Goal: Download file/media

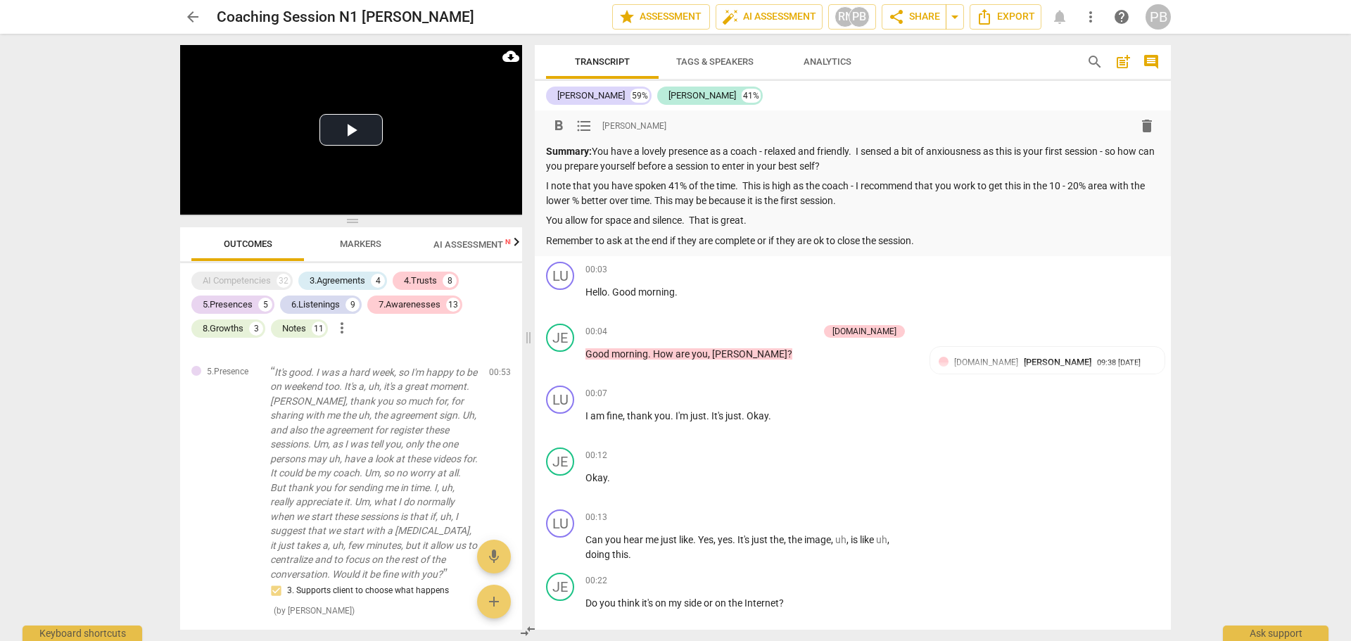
click at [867, 202] on p "I note that you have spoken 41% of the time. This is high as the coach - I reco…" at bounding box center [852, 193] width 613 height 29
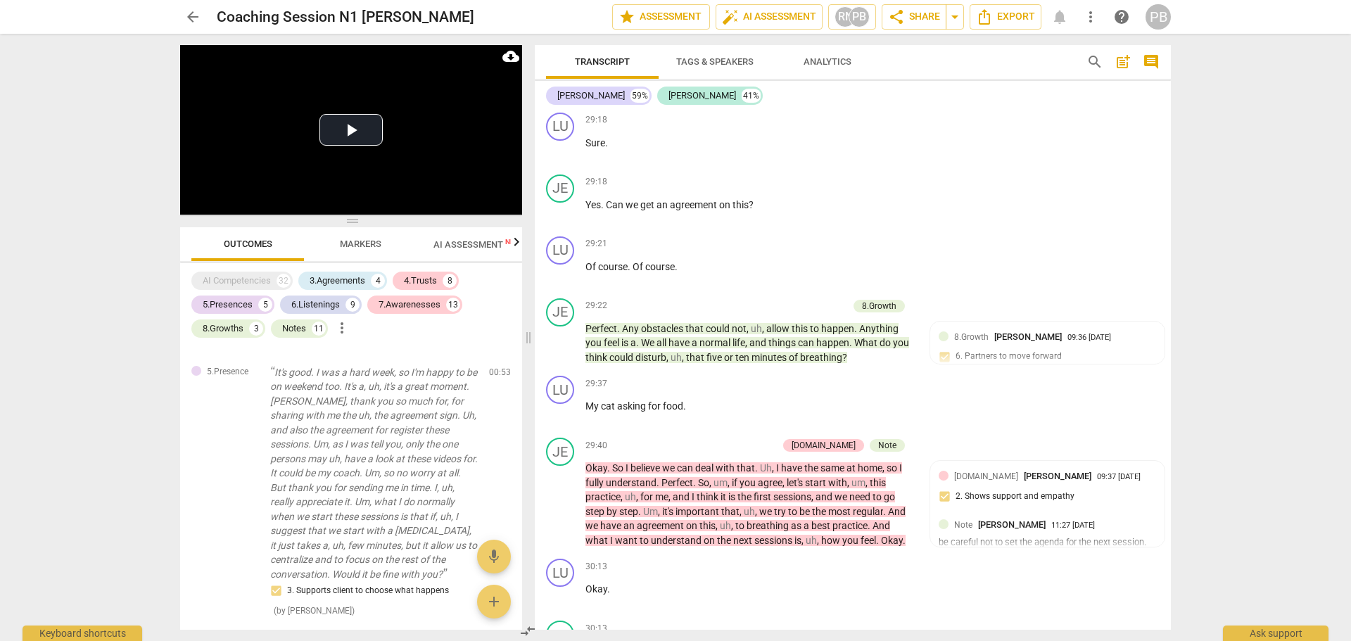
scroll to position [8582, 0]
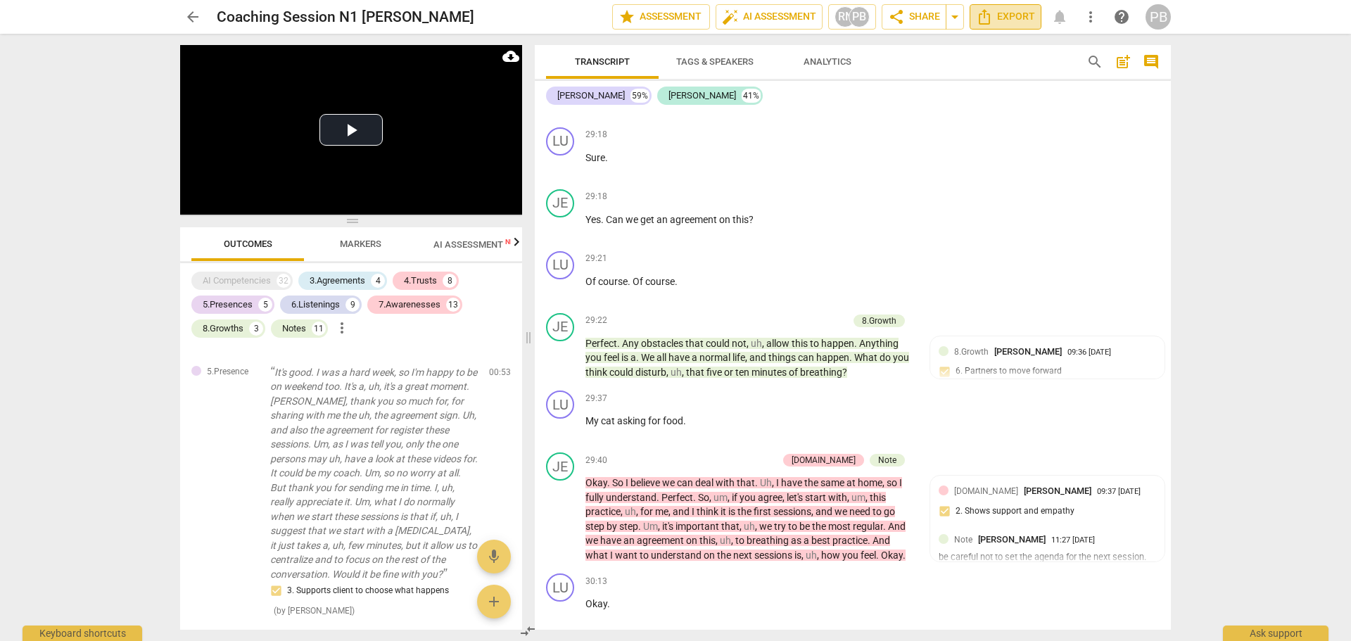
click at [992, 18] on icon "Export" at bounding box center [984, 16] width 17 height 17
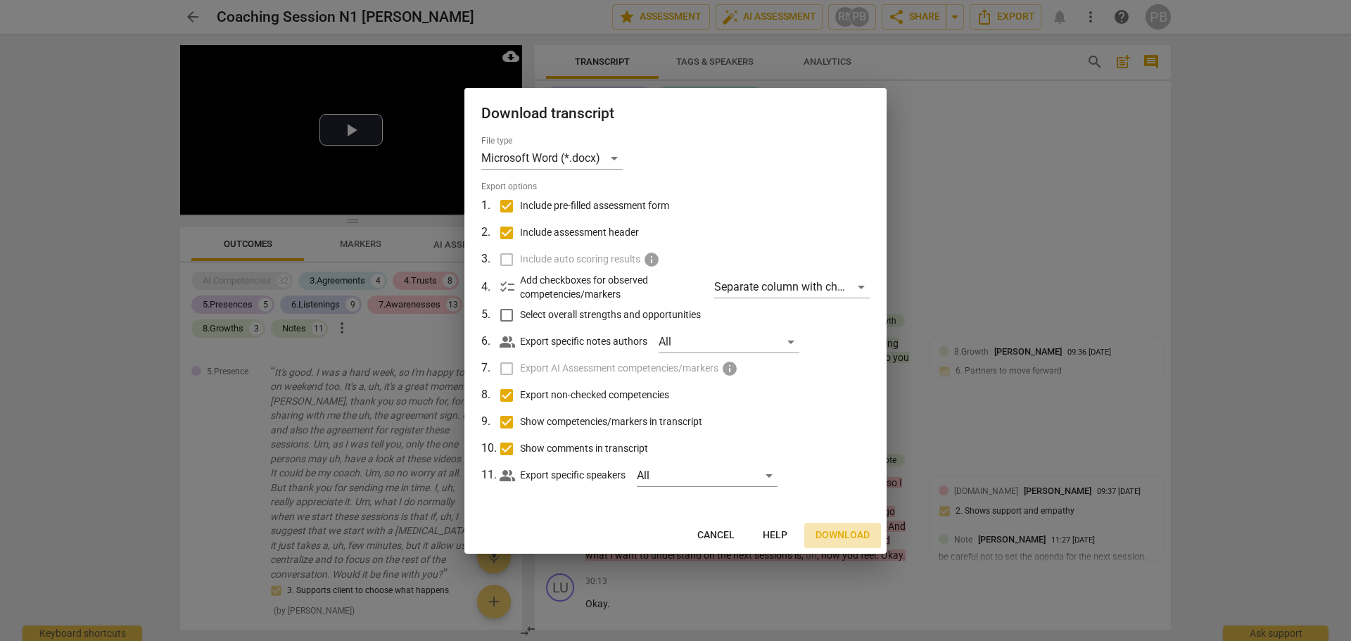
click at [818, 535] on span "Download" at bounding box center [842, 535] width 54 height 14
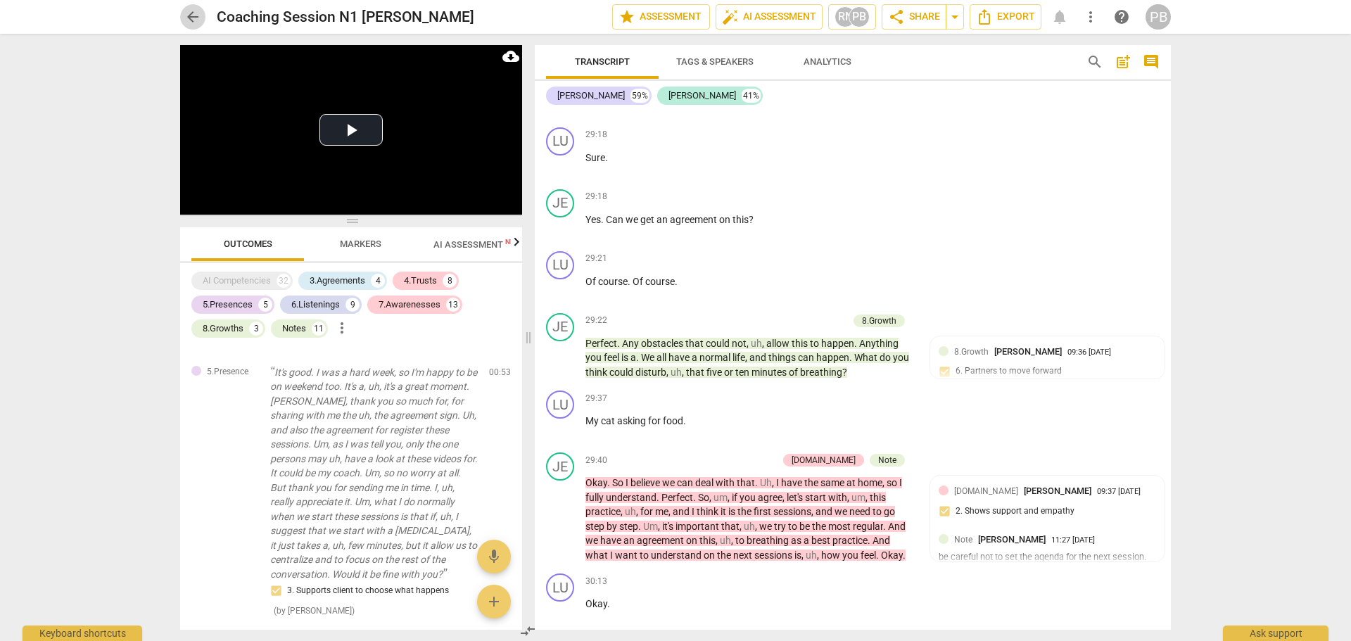
click at [192, 15] on span "arrow_back" at bounding box center [192, 16] width 17 height 17
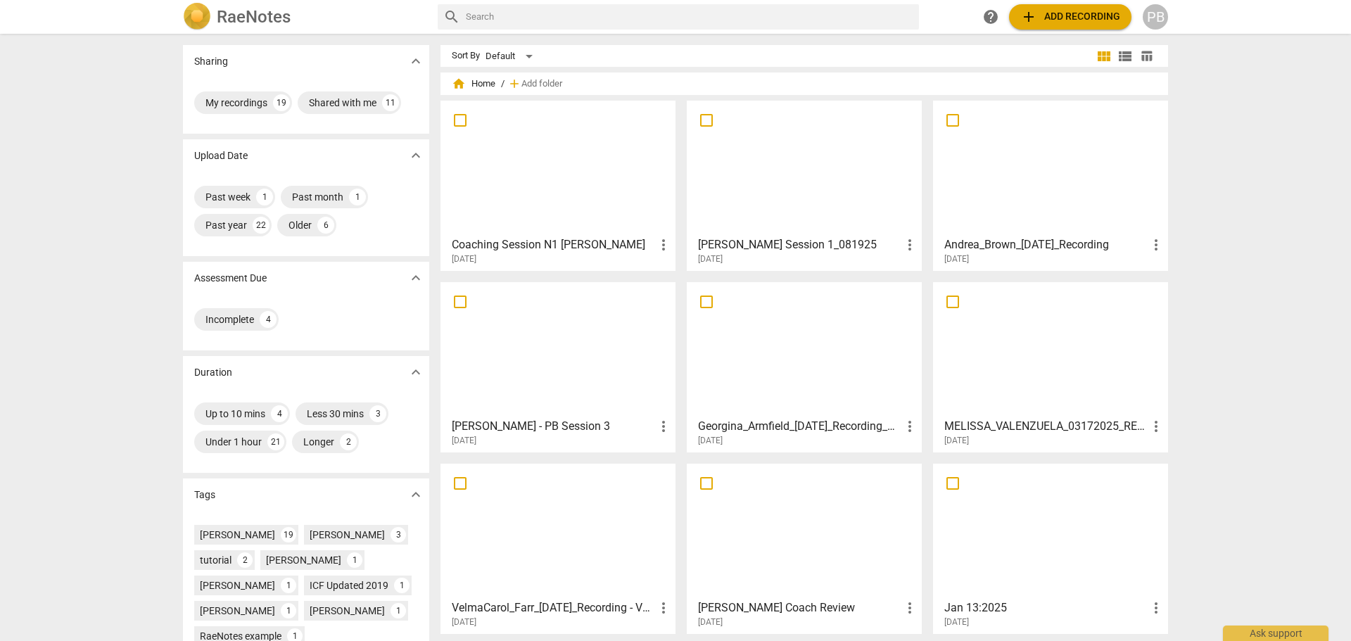
click at [504, 139] on div at bounding box center [557, 168] width 225 height 125
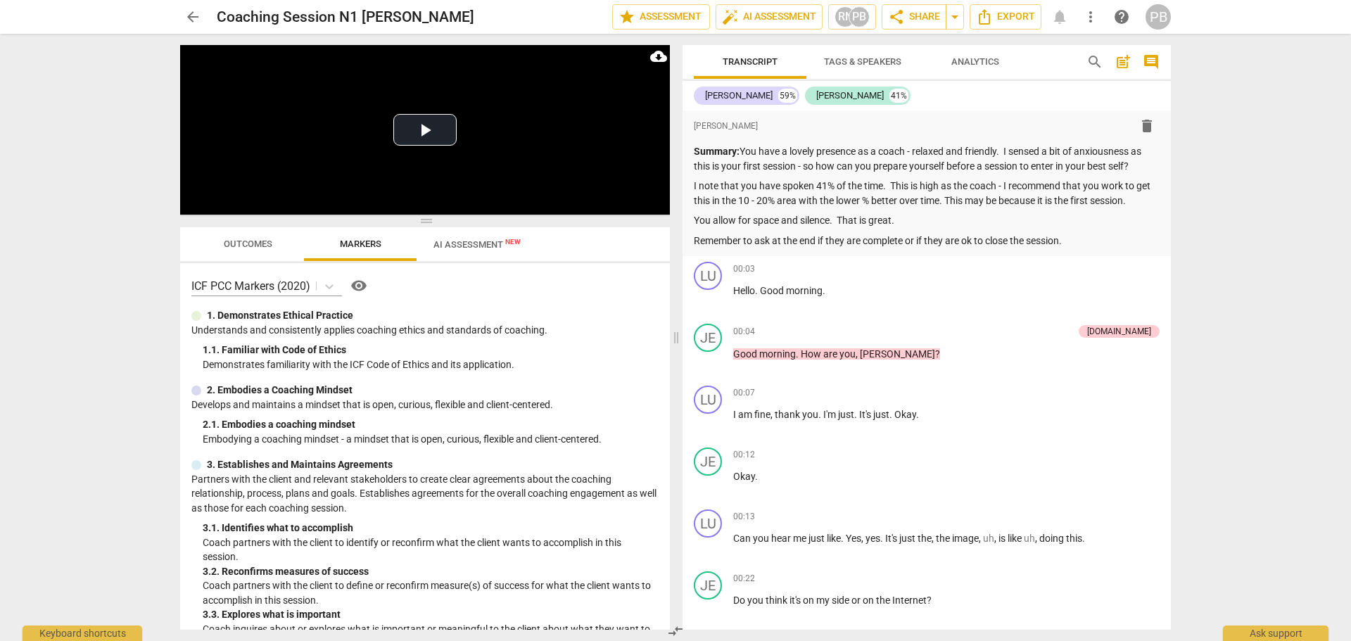
click at [193, 16] on span "arrow_back" at bounding box center [192, 16] width 17 height 17
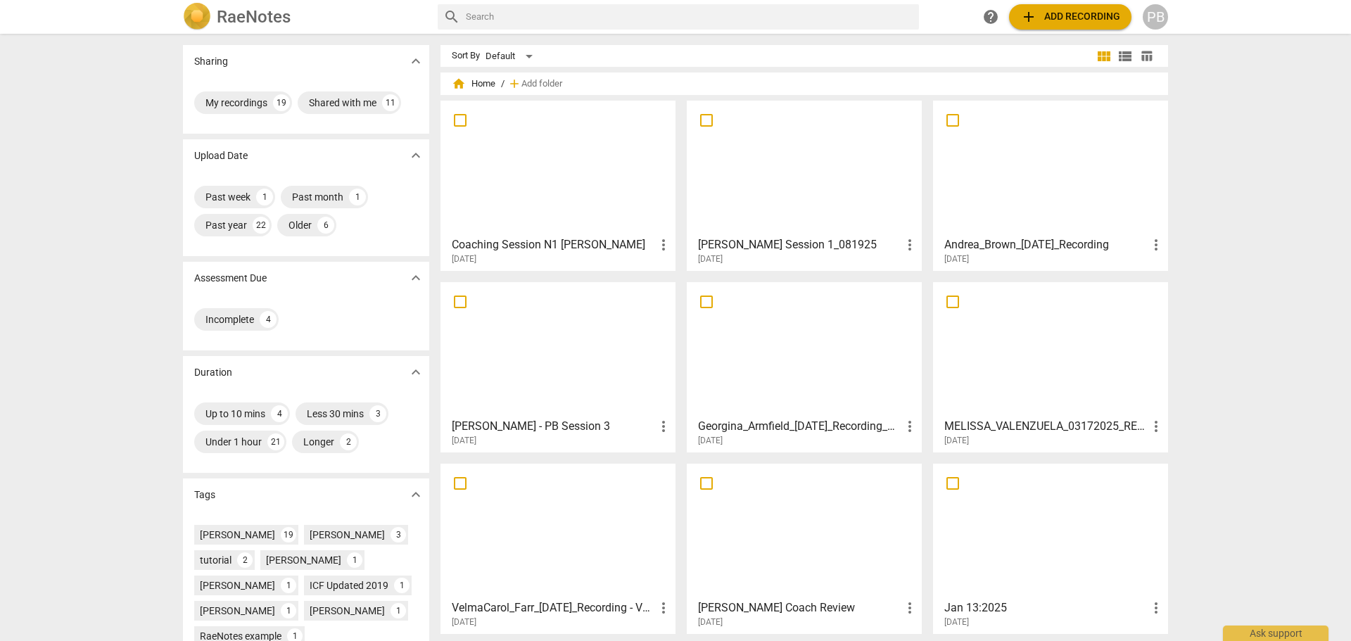
click at [805, 177] on div at bounding box center [803, 168] width 225 height 125
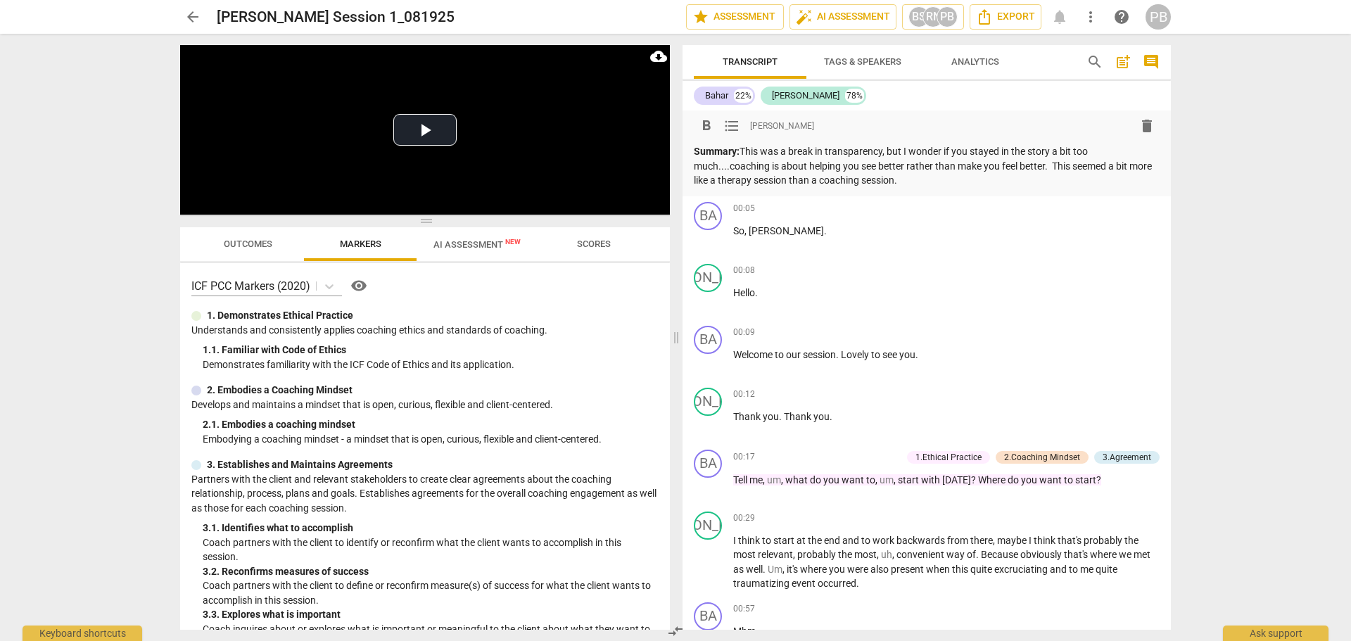
click at [744, 149] on p "Summary: This was a break in transparency, but I wonder if you stayed in the st…" at bounding box center [927, 166] width 466 height 44
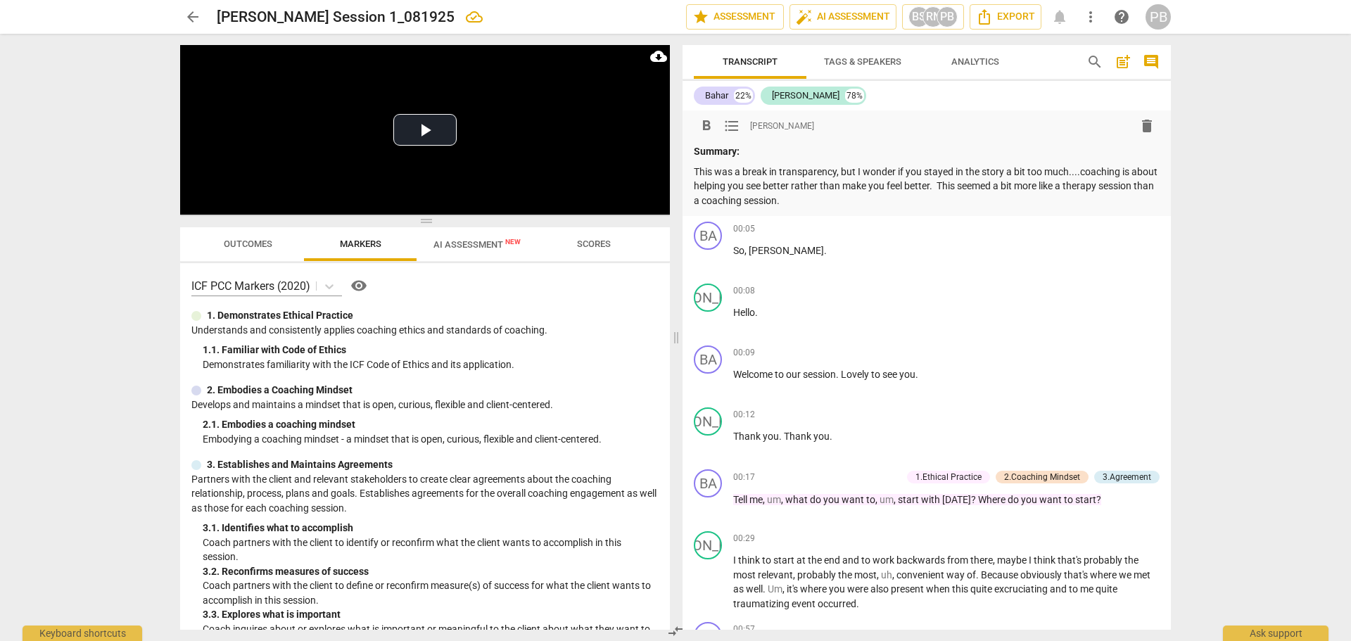
click at [855, 194] on p "This was a break in transparency, but I wonder if you stayed in the story a bit…" at bounding box center [927, 187] width 466 height 44
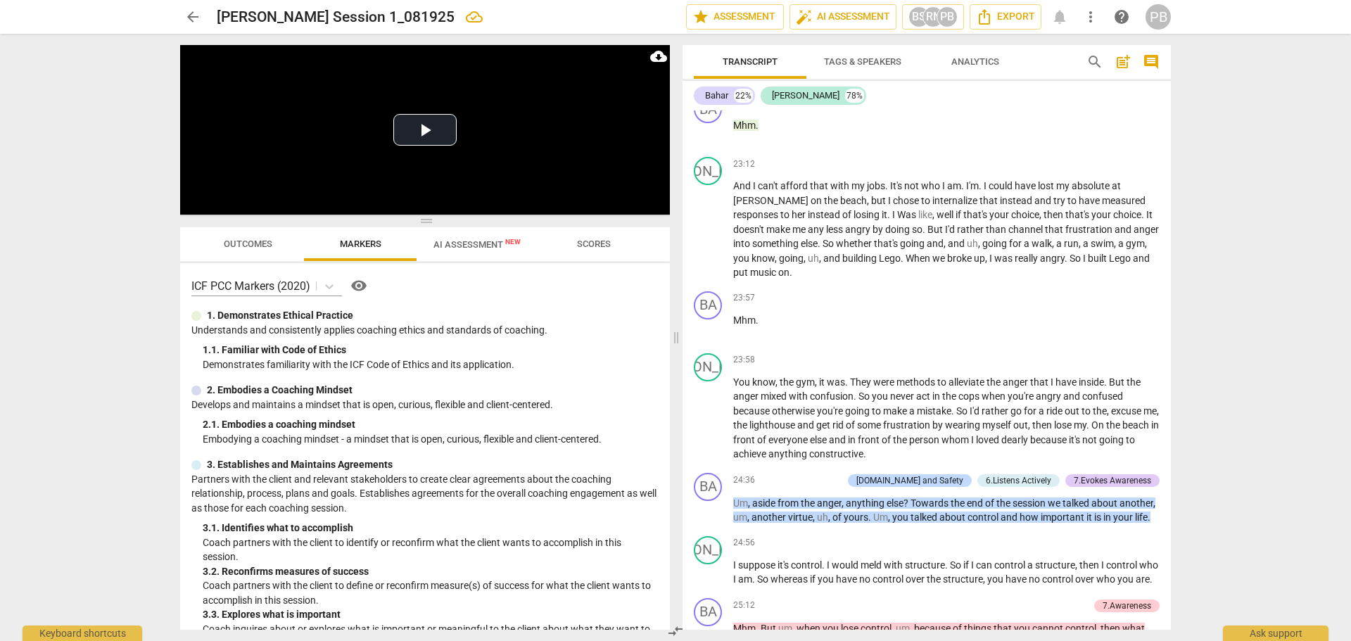
scroll to position [6325, 0]
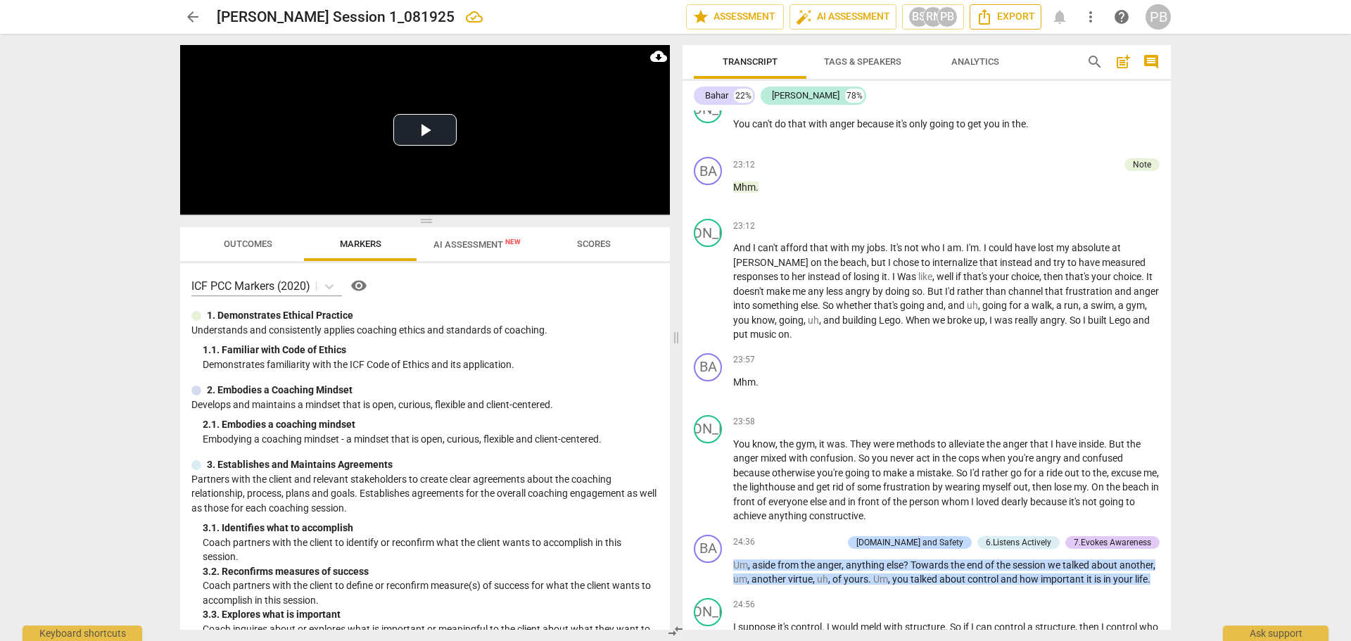
click at [1014, 22] on span "Export" at bounding box center [1005, 16] width 59 height 17
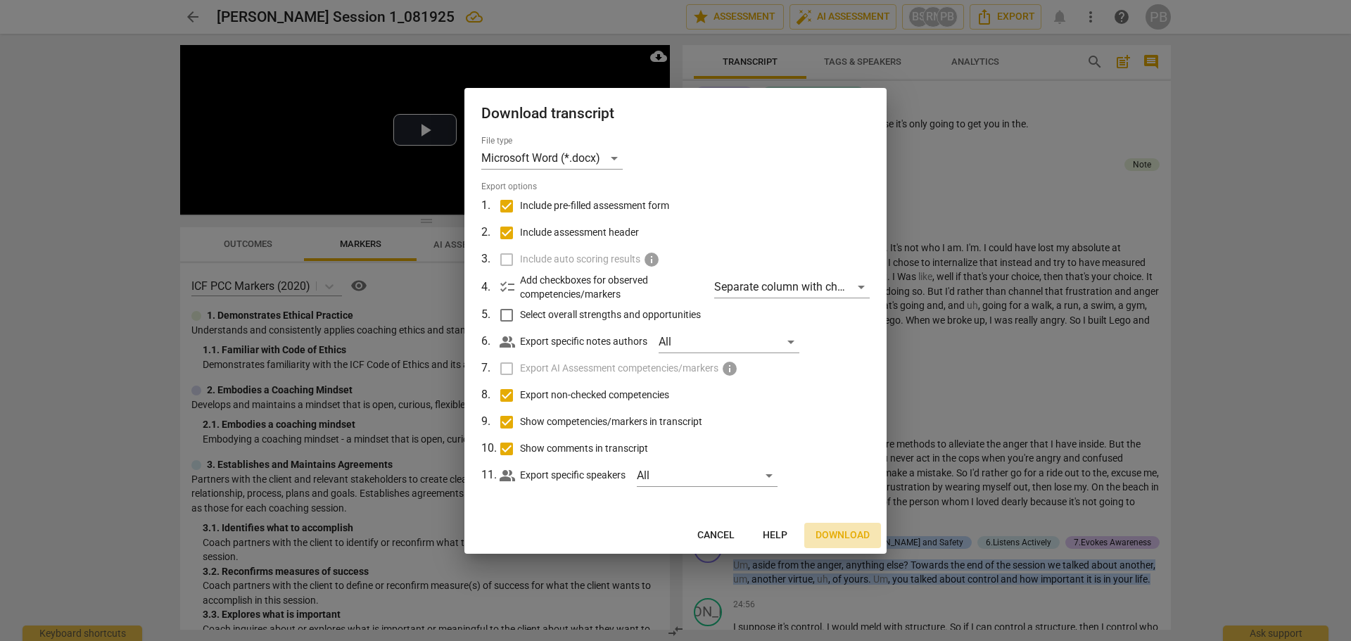
click at [833, 534] on span "Download" at bounding box center [842, 535] width 54 height 14
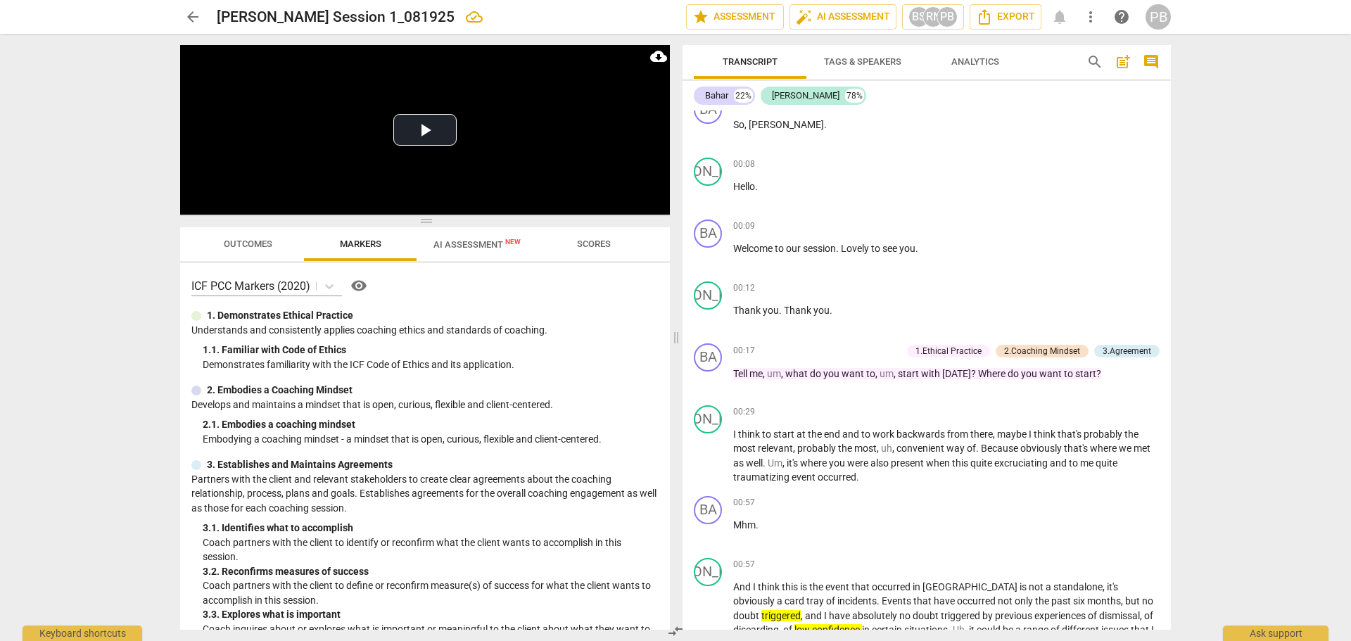
scroll to position [0, 0]
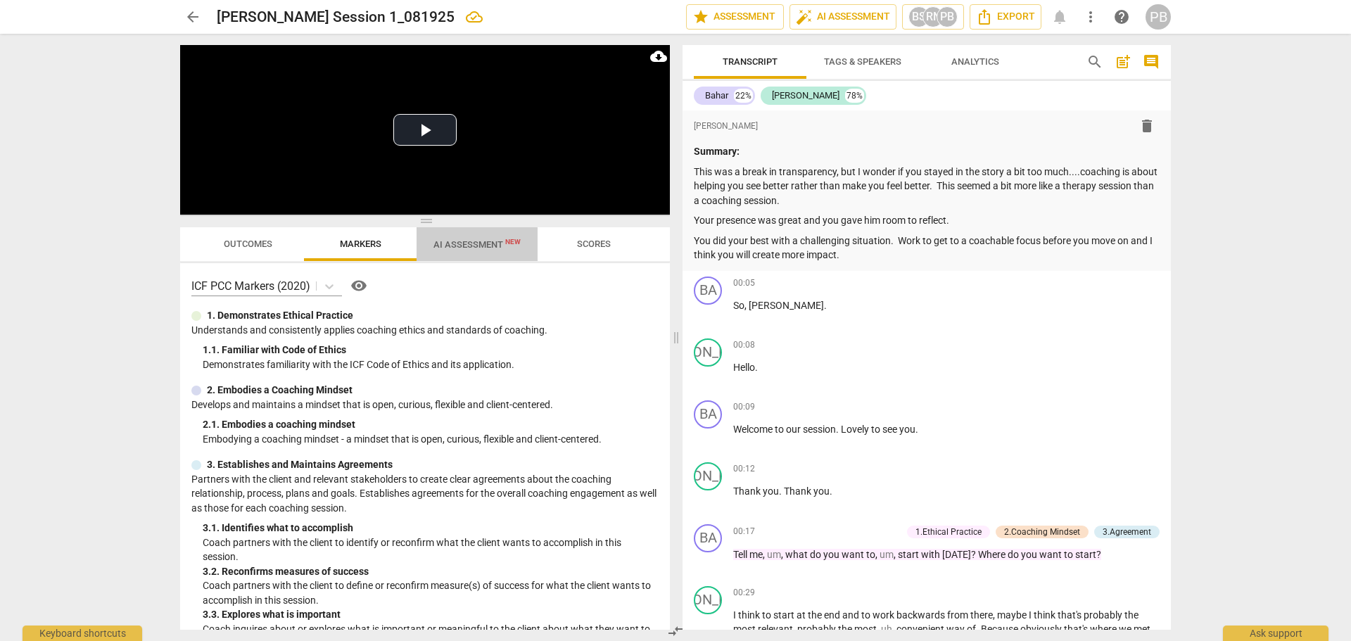
click at [469, 245] on span "AI Assessment New" at bounding box center [476, 244] width 87 height 11
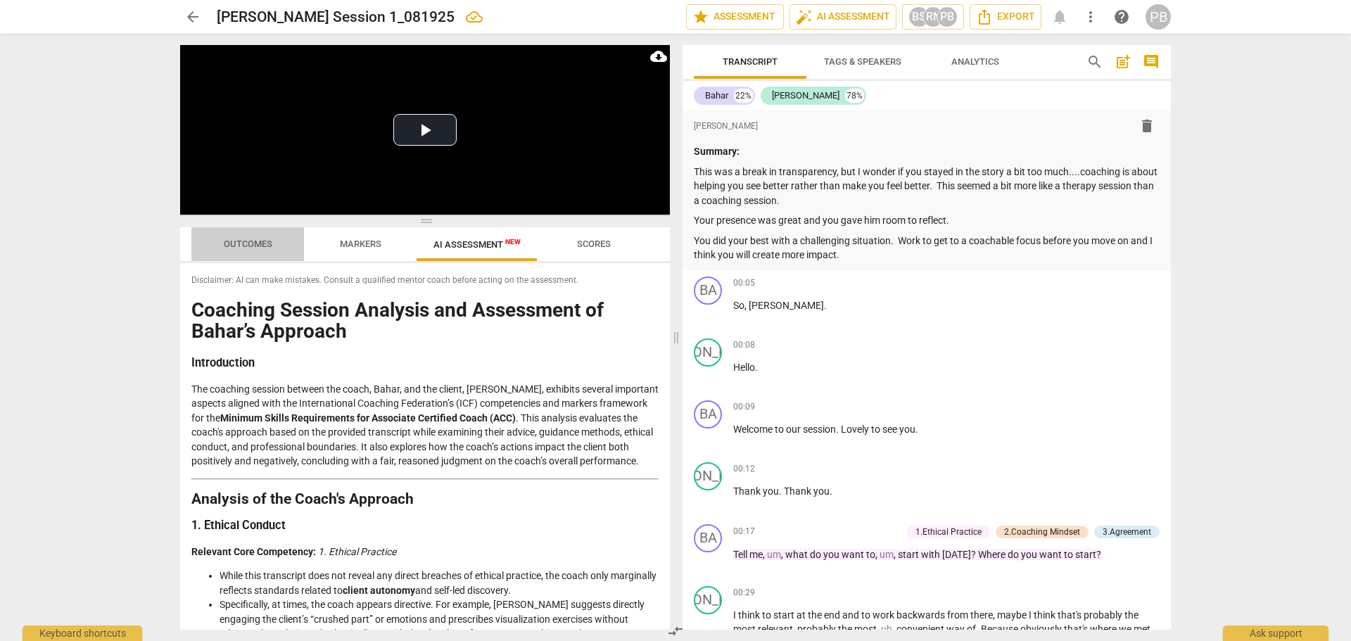
click at [250, 240] on span "Outcomes" at bounding box center [248, 243] width 49 height 11
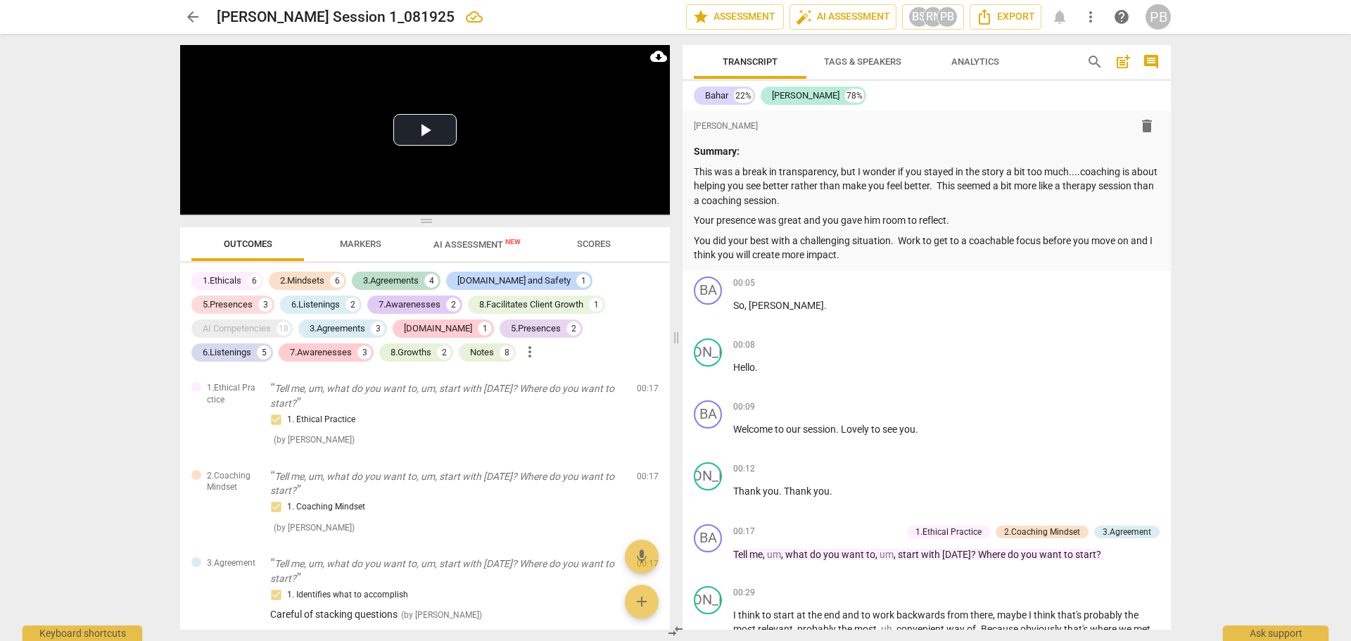
click at [885, 58] on span "Tags & Speakers" at bounding box center [862, 61] width 77 height 11
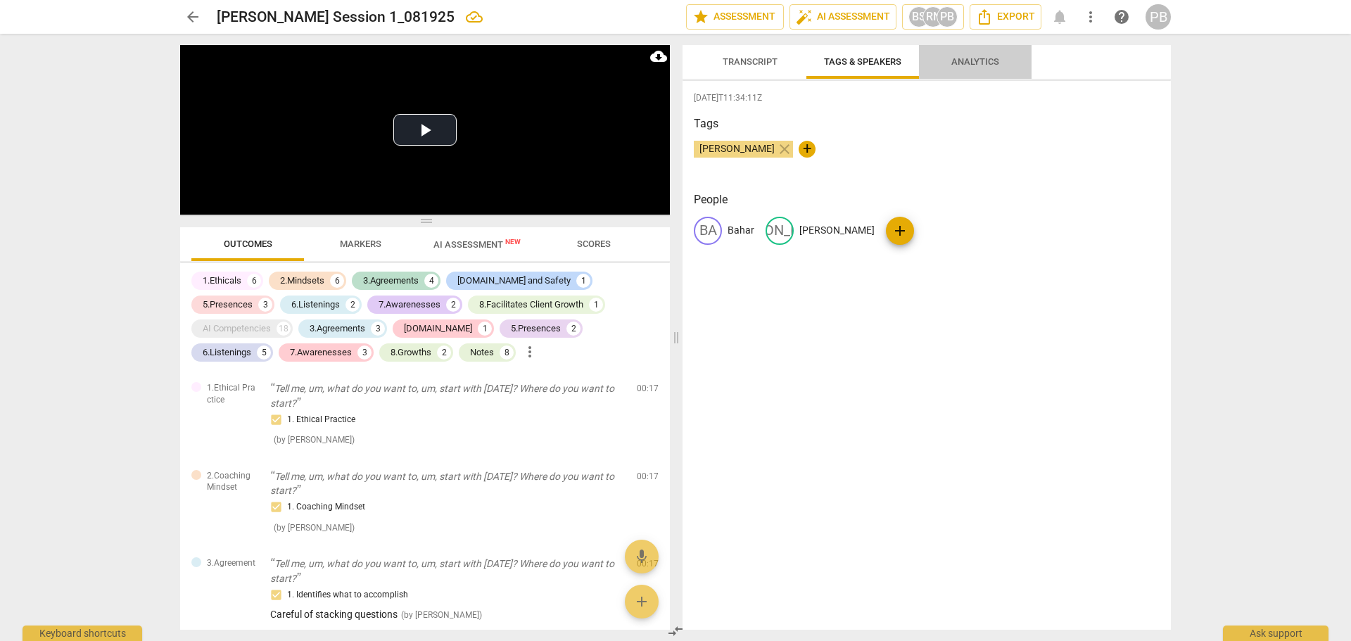
click at [979, 58] on span "Analytics" at bounding box center [975, 61] width 48 height 11
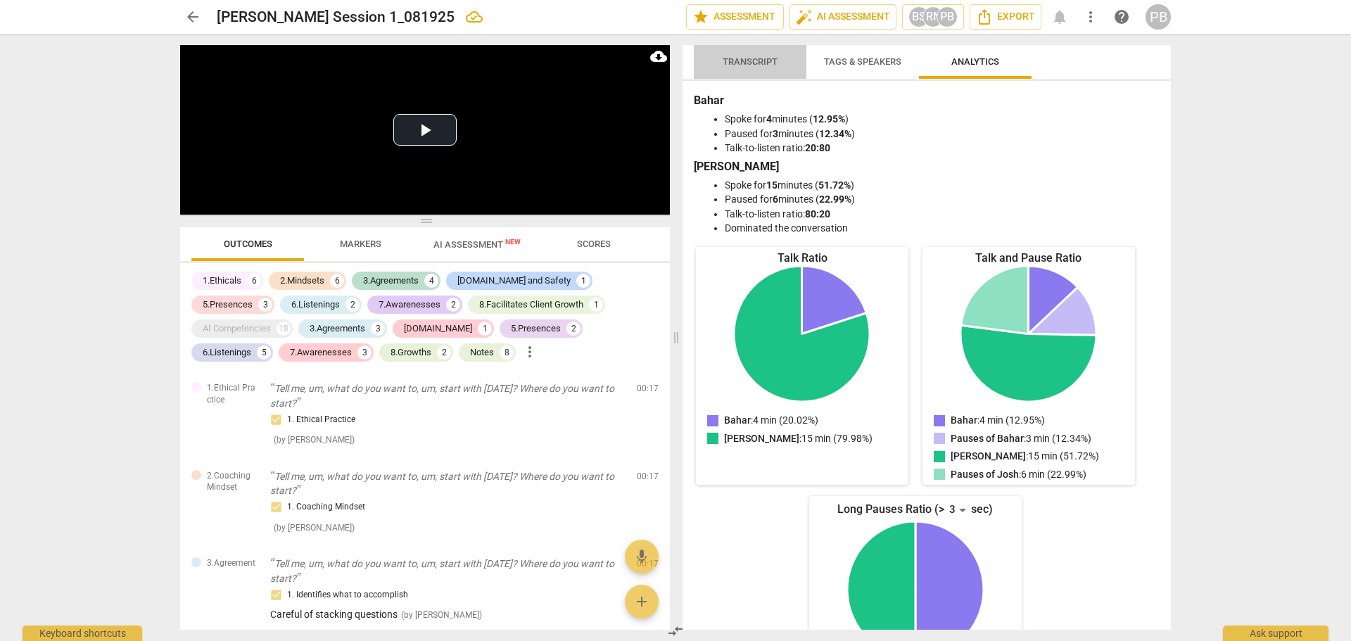
click at [746, 58] on span "Transcript" at bounding box center [749, 61] width 55 height 11
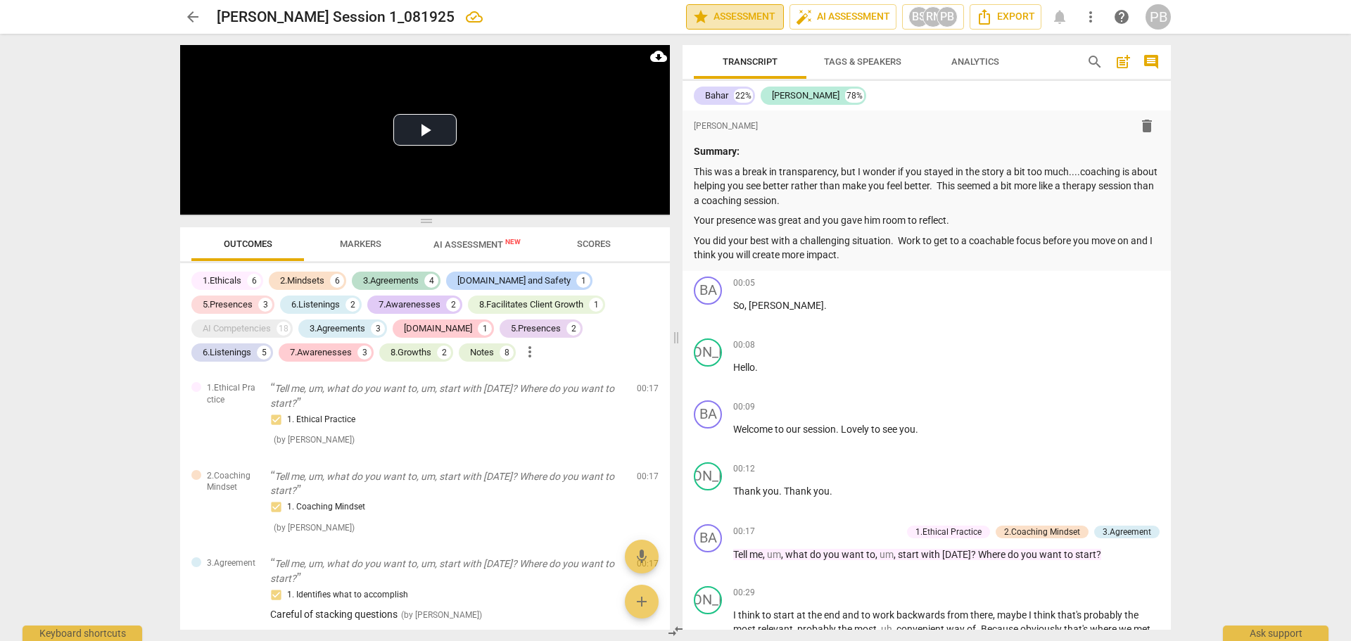
click at [744, 20] on span "star Assessment" at bounding box center [734, 16] width 85 height 17
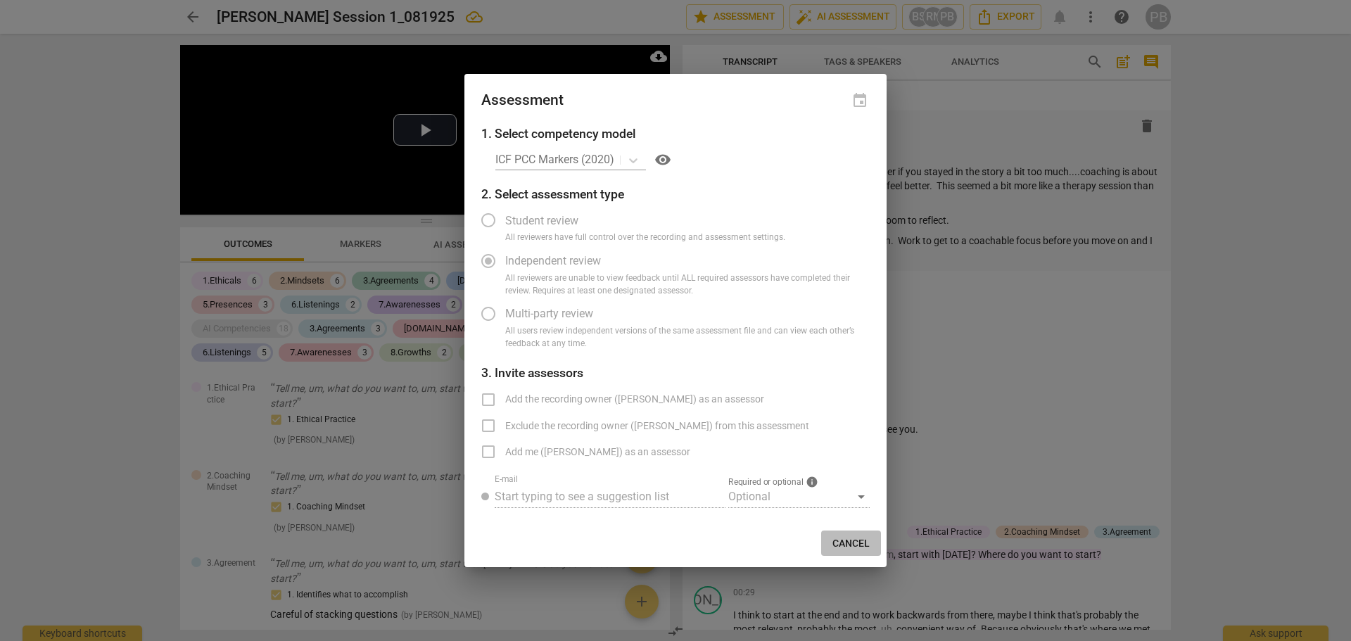
click at [840, 542] on span "Cancel" at bounding box center [850, 544] width 37 height 14
radio input "false"
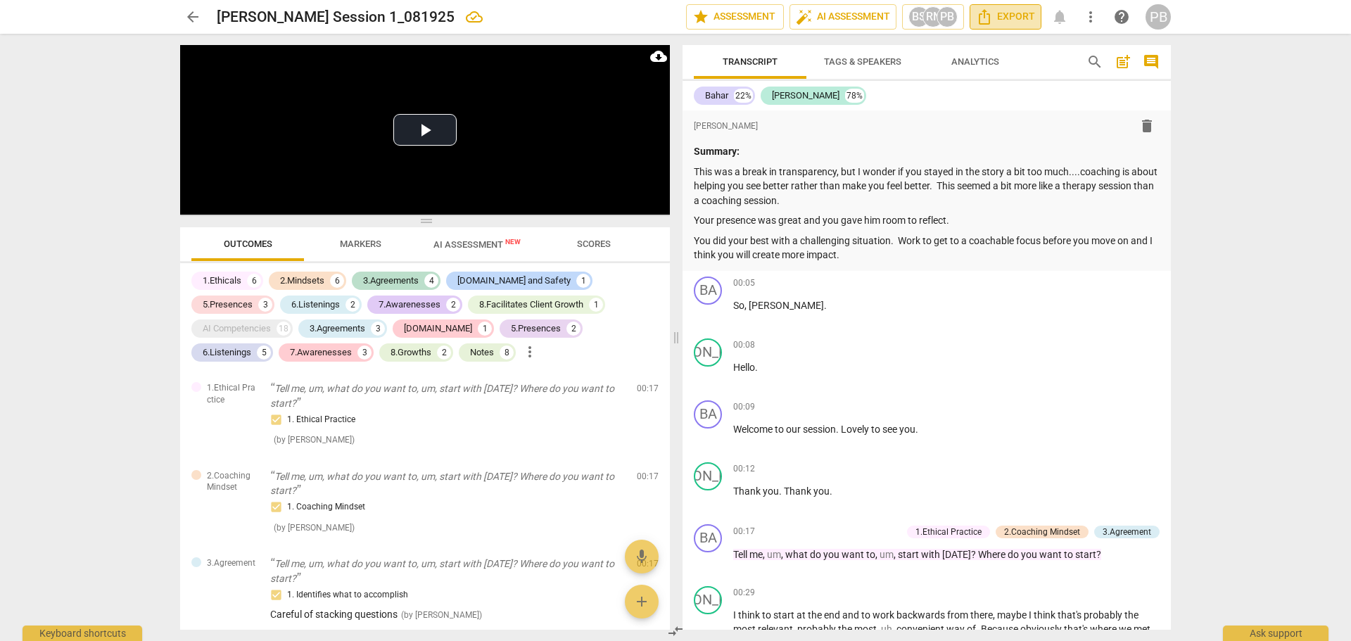
click at [1003, 14] on span "Export" at bounding box center [1005, 16] width 59 height 17
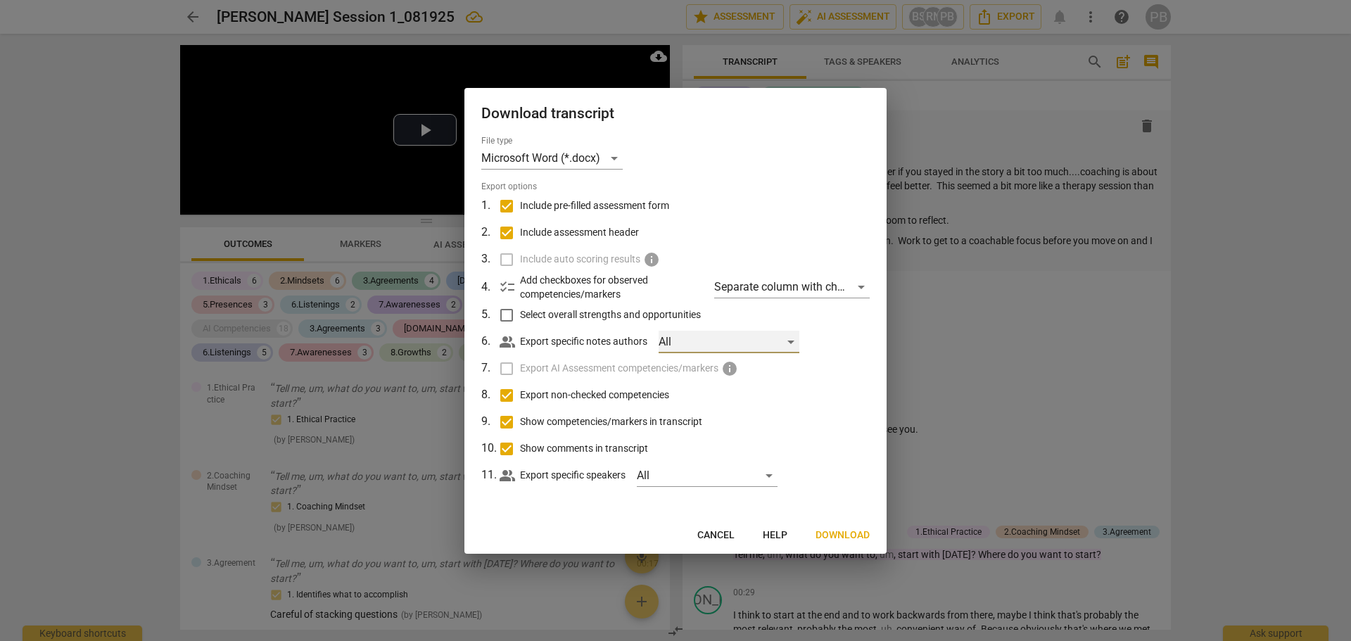
click at [791, 339] on div "All" at bounding box center [728, 342] width 141 height 23
click at [684, 373] on input "checkbox" at bounding box center [682, 376] width 34 height 34
checkbox input "true"
click at [837, 531] on div at bounding box center [675, 320] width 1351 height 641
click at [771, 475] on div "All" at bounding box center [707, 475] width 141 height 23
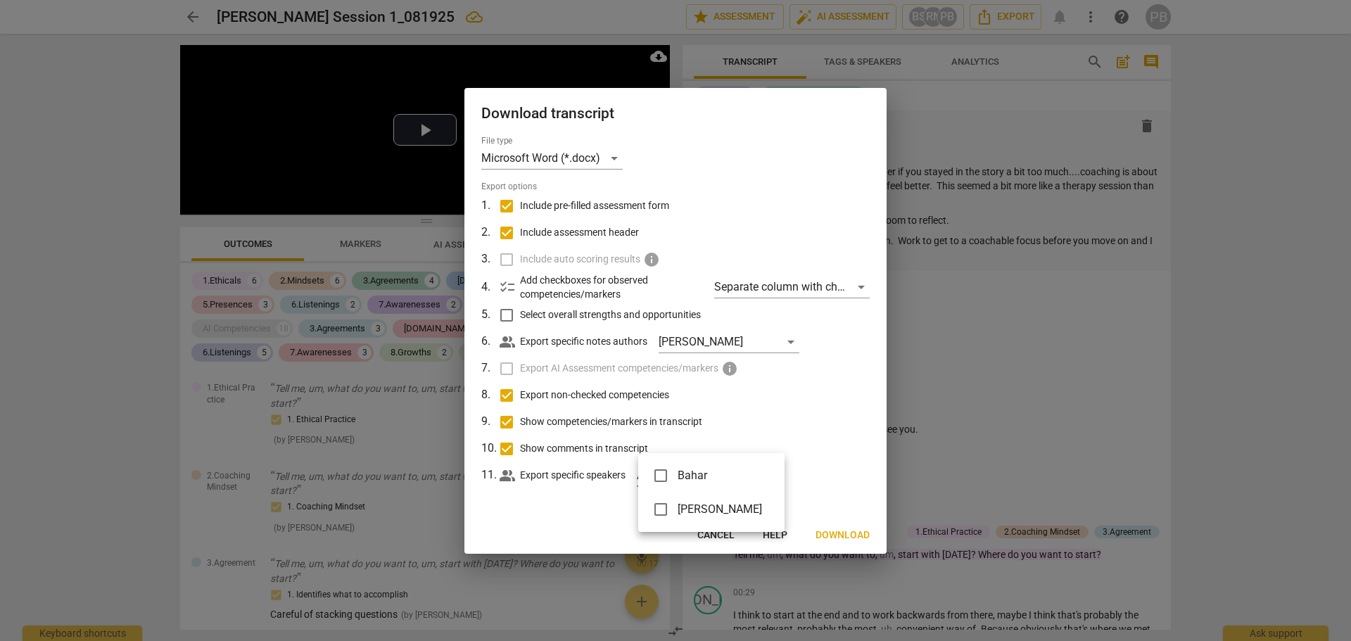
click at [807, 456] on div at bounding box center [675, 320] width 1351 height 641
click at [864, 286] on div "Separate column with check marks" at bounding box center [791, 287] width 155 height 23
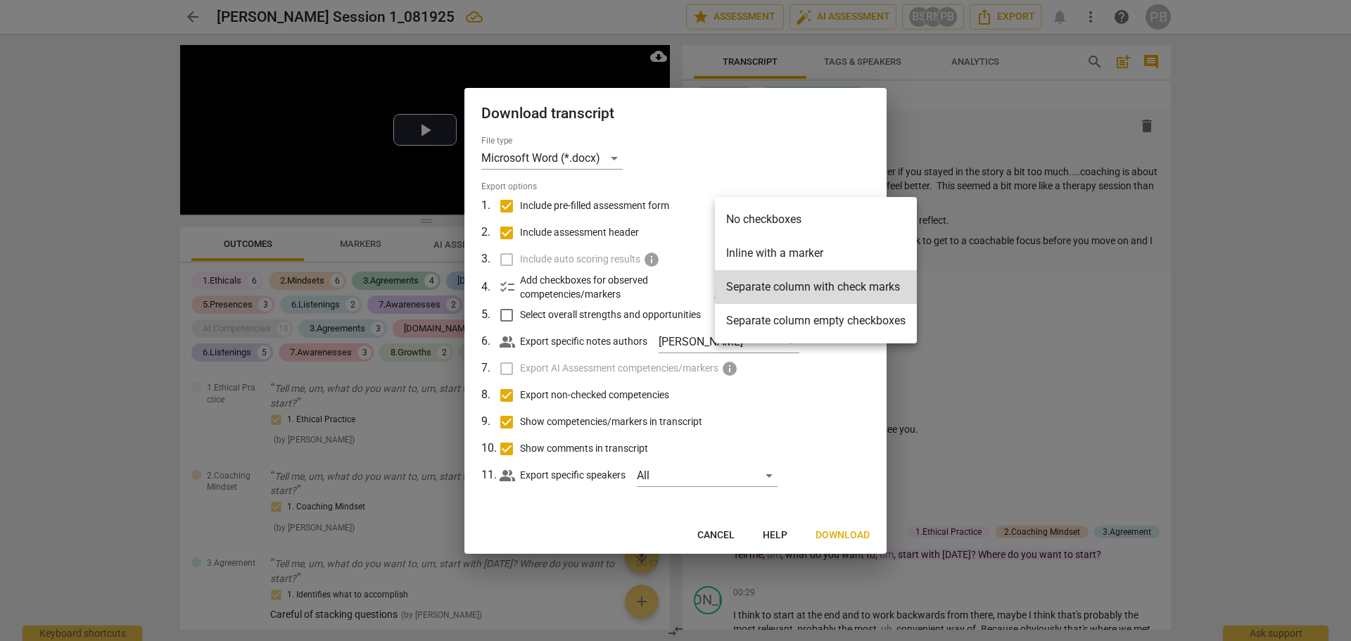
click at [848, 174] on div at bounding box center [675, 320] width 1351 height 641
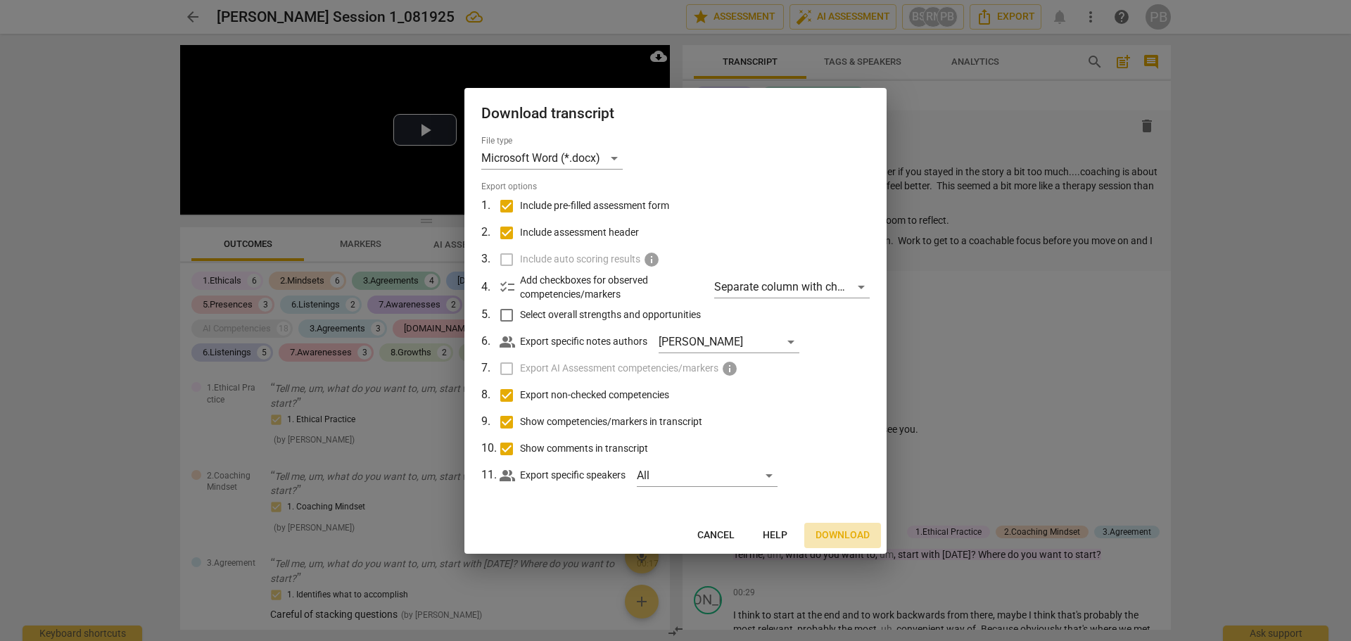
click at [847, 535] on span "Download" at bounding box center [842, 535] width 54 height 14
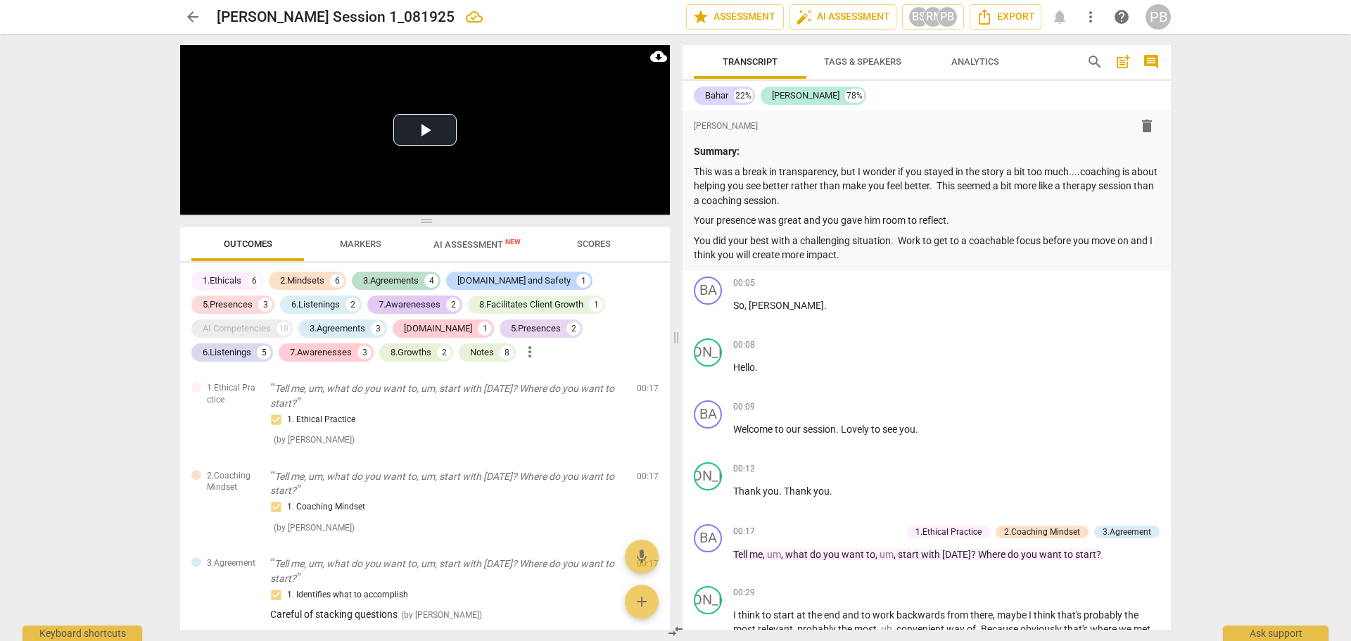
click at [198, 14] on span "arrow_back" at bounding box center [192, 16] width 17 height 17
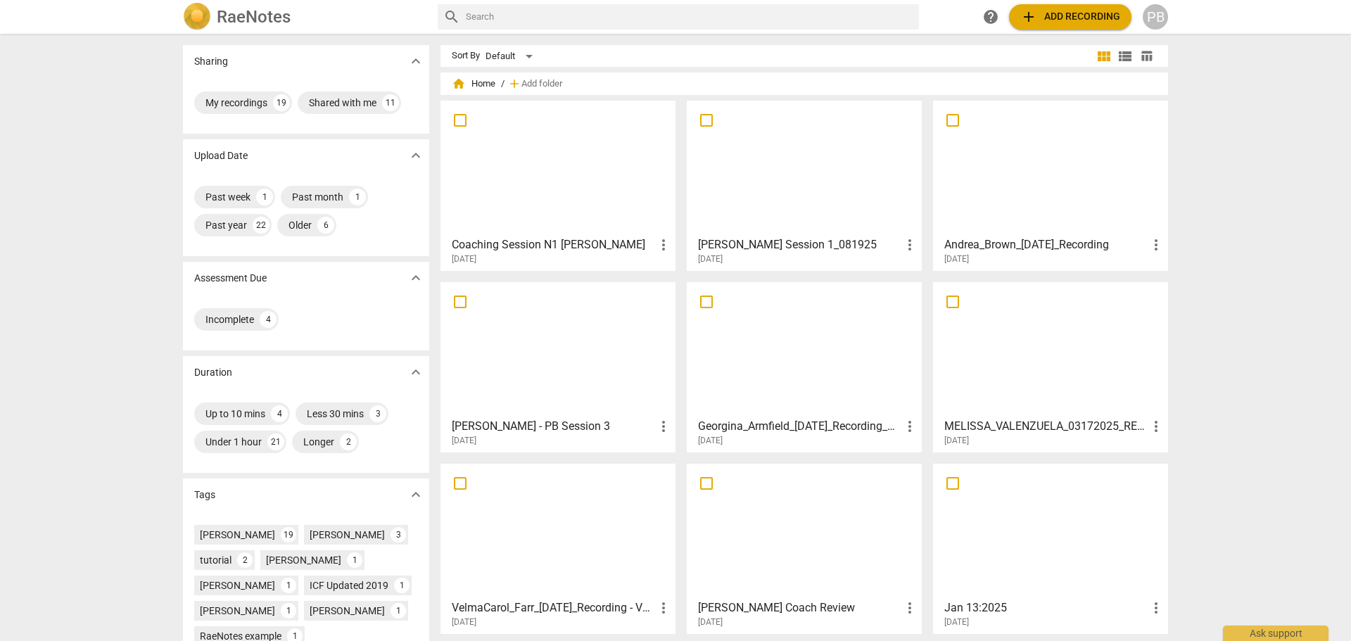
click at [575, 153] on div at bounding box center [557, 168] width 225 height 125
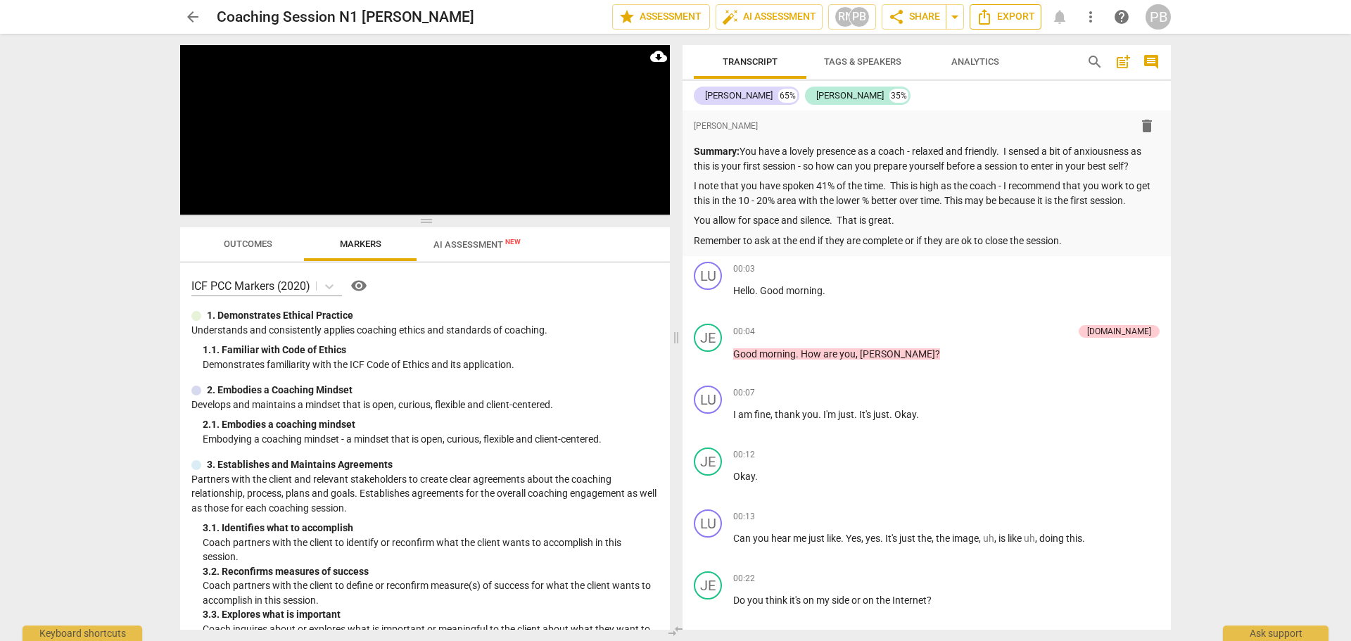
click at [1004, 13] on span "Export" at bounding box center [1005, 16] width 59 height 17
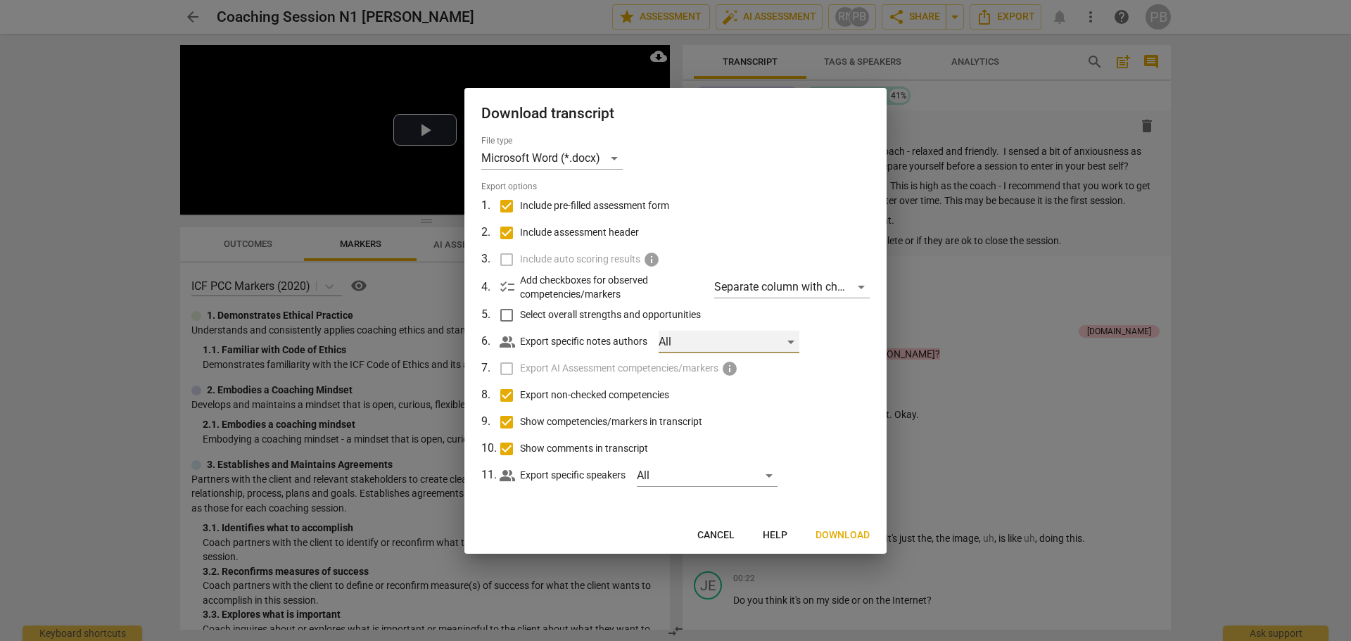
click at [789, 341] on div "All" at bounding box center [728, 342] width 141 height 23
click at [834, 341] on div at bounding box center [675, 320] width 1351 height 641
click at [726, 537] on span "Cancel" at bounding box center [715, 535] width 37 height 14
